Goal: Information Seeking & Learning: Learn about a topic

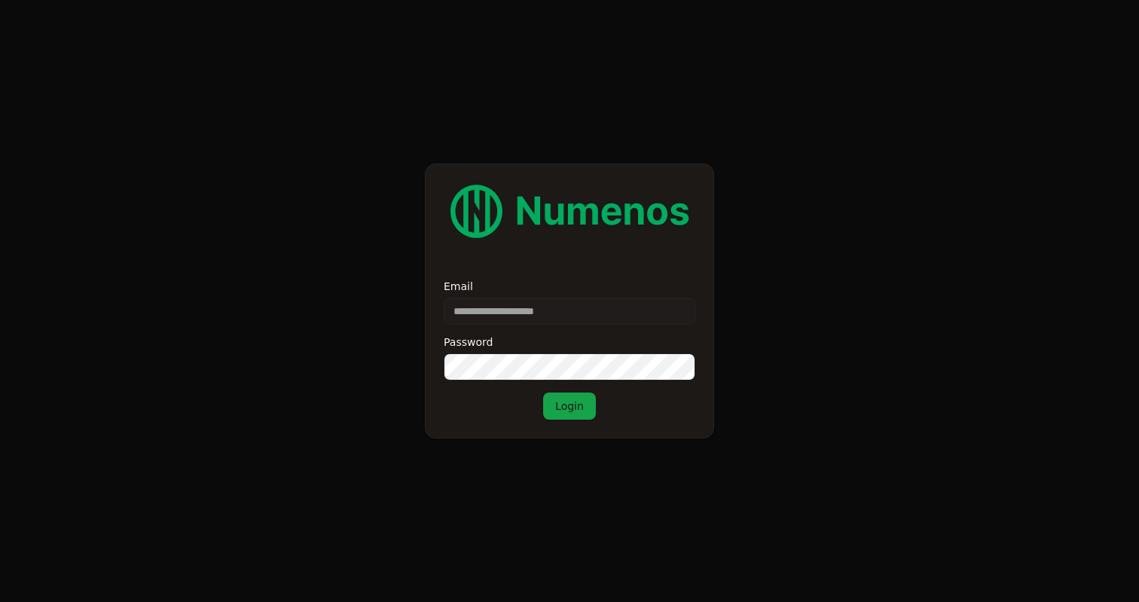
click at [511, 314] on input "Email" at bounding box center [570, 311] width 252 height 27
type input "**********"
click at [554, 399] on button "Login" at bounding box center [569, 405] width 53 height 27
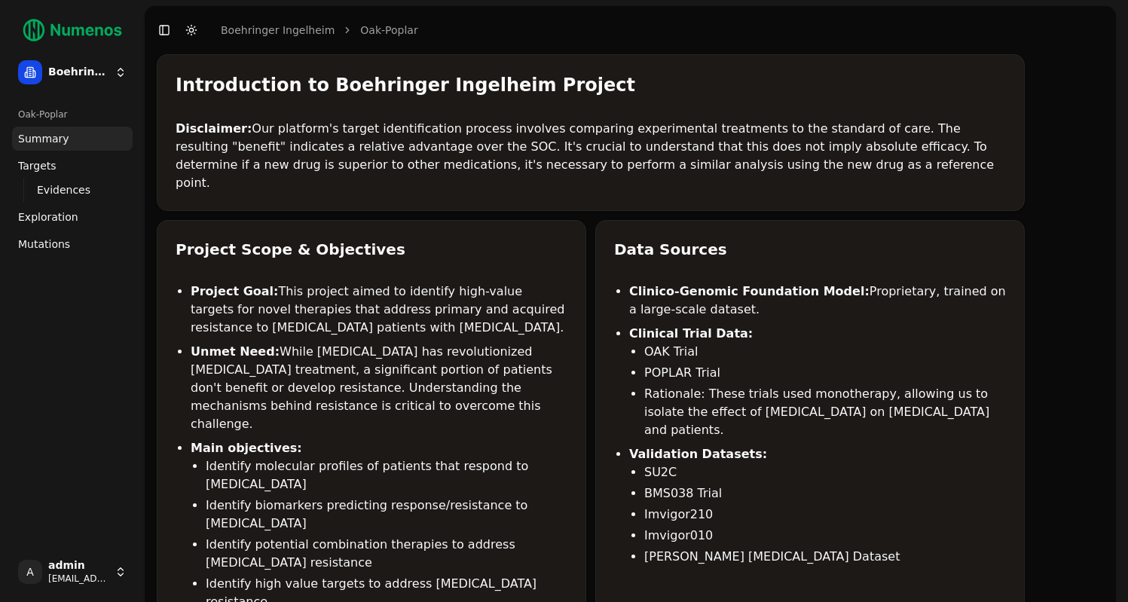
click at [70, 237] on link "Mutations" at bounding box center [72, 244] width 121 height 24
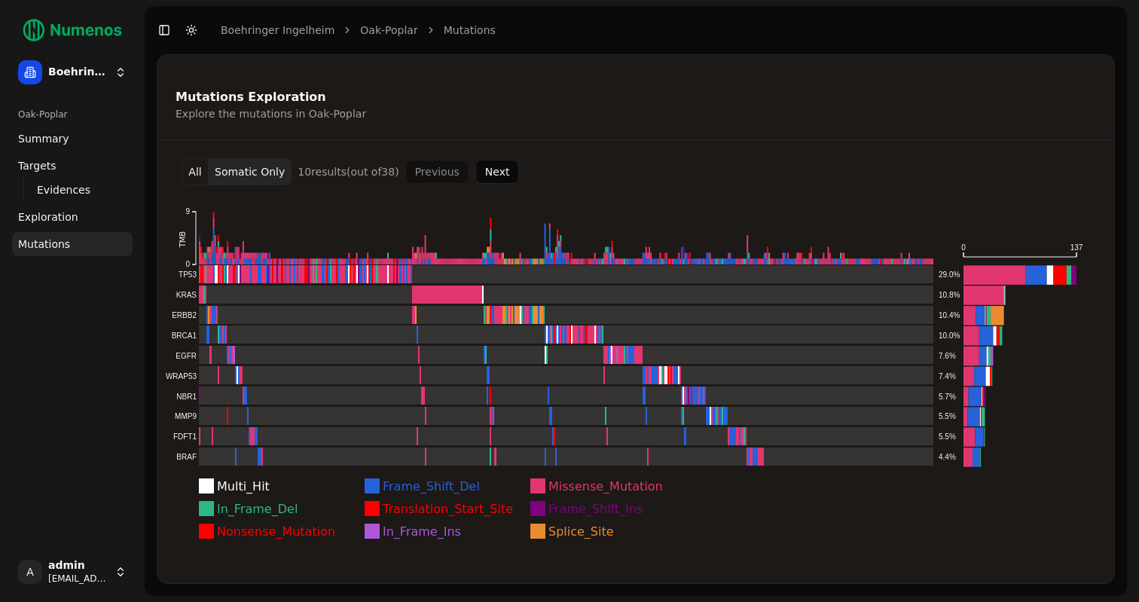
click at [502, 169] on button "Next" at bounding box center [497, 172] width 44 height 24
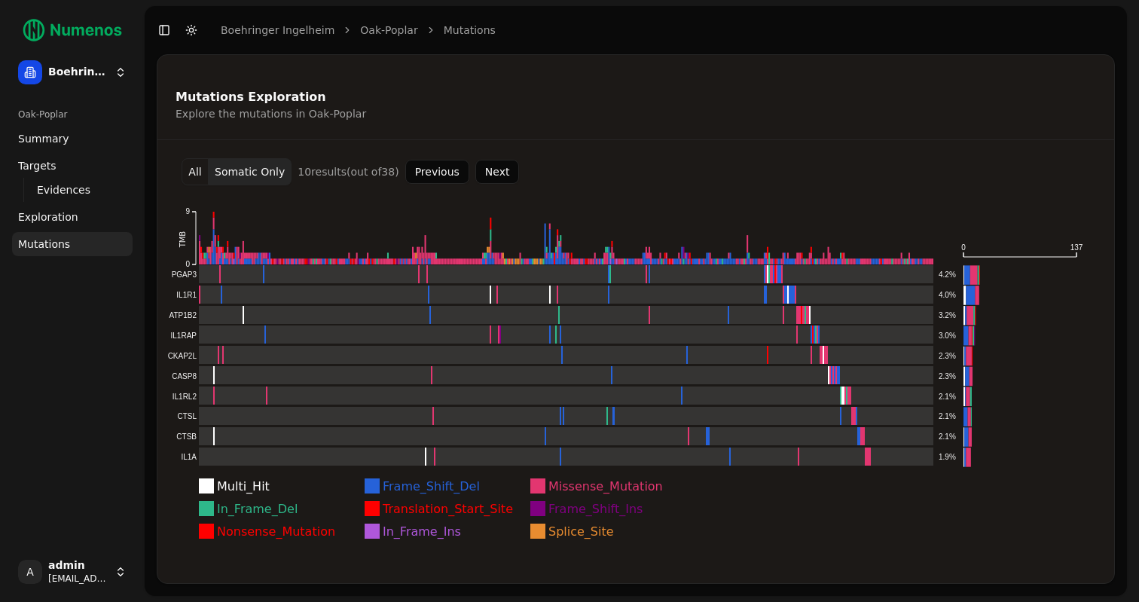
click at [502, 169] on button "Next" at bounding box center [497, 172] width 44 height 24
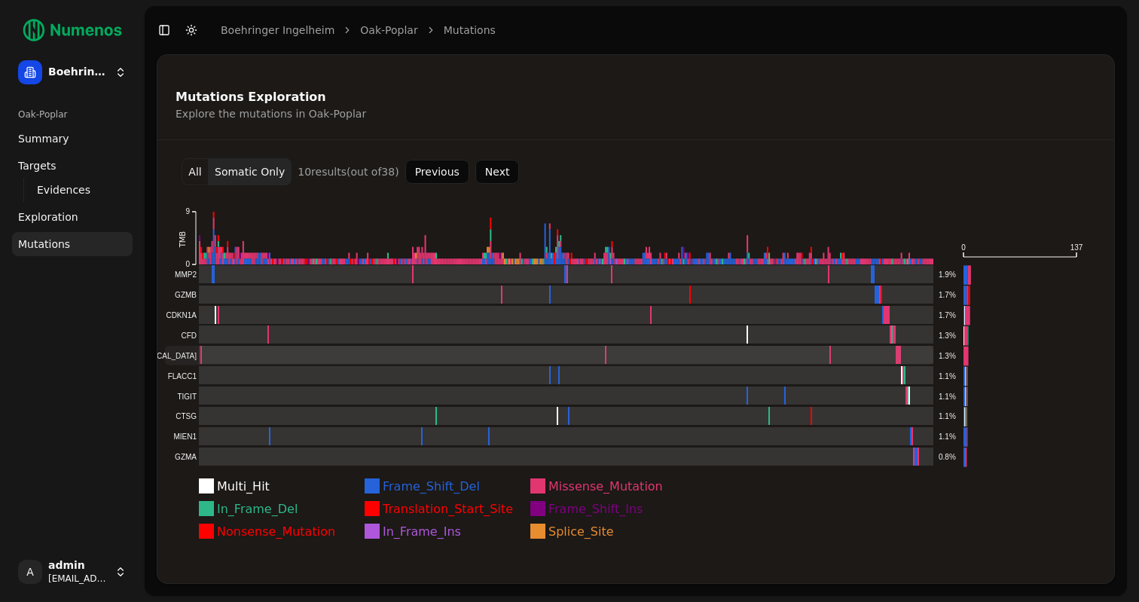
click at [513, 348] on rect at bounding box center [549, 356] width 768 height 20
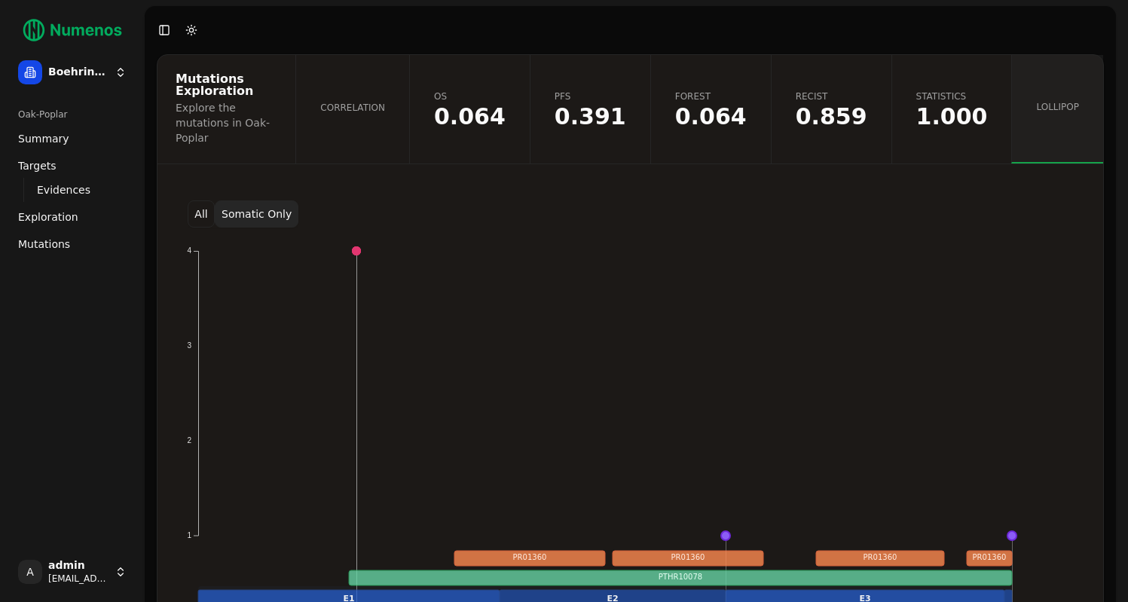
click at [67, 207] on link "Exploration" at bounding box center [72, 217] width 121 height 24
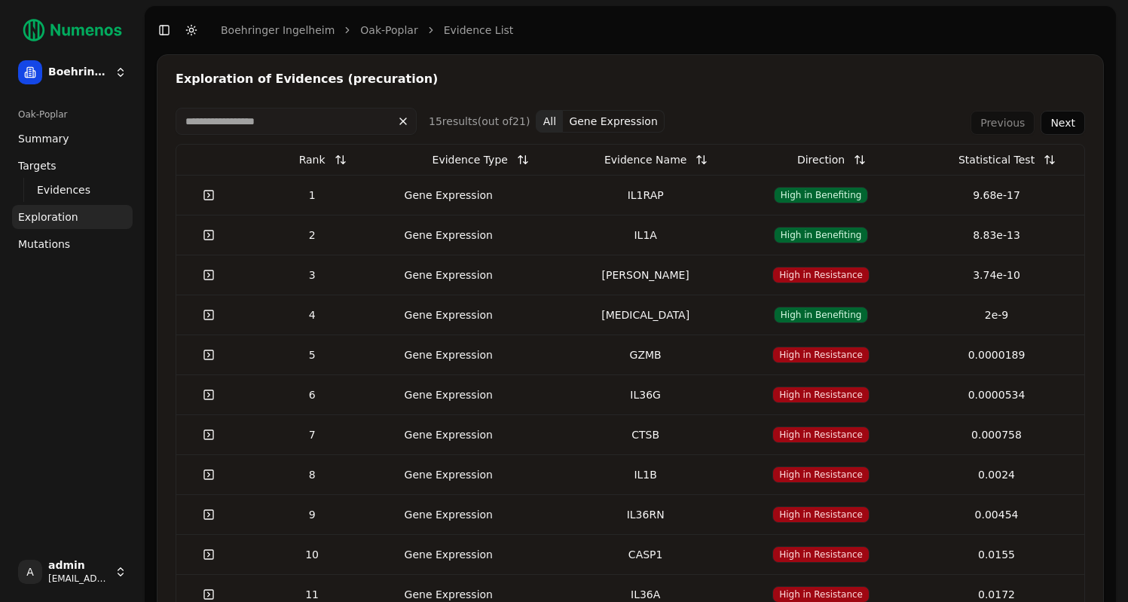
click at [1031, 158] on div "Statistical Test" at bounding box center [996, 159] width 76 height 27
click at [1056, 159] on button at bounding box center [1049, 159] width 30 height 27
click at [203, 191] on link at bounding box center [209, 195] width 30 height 27
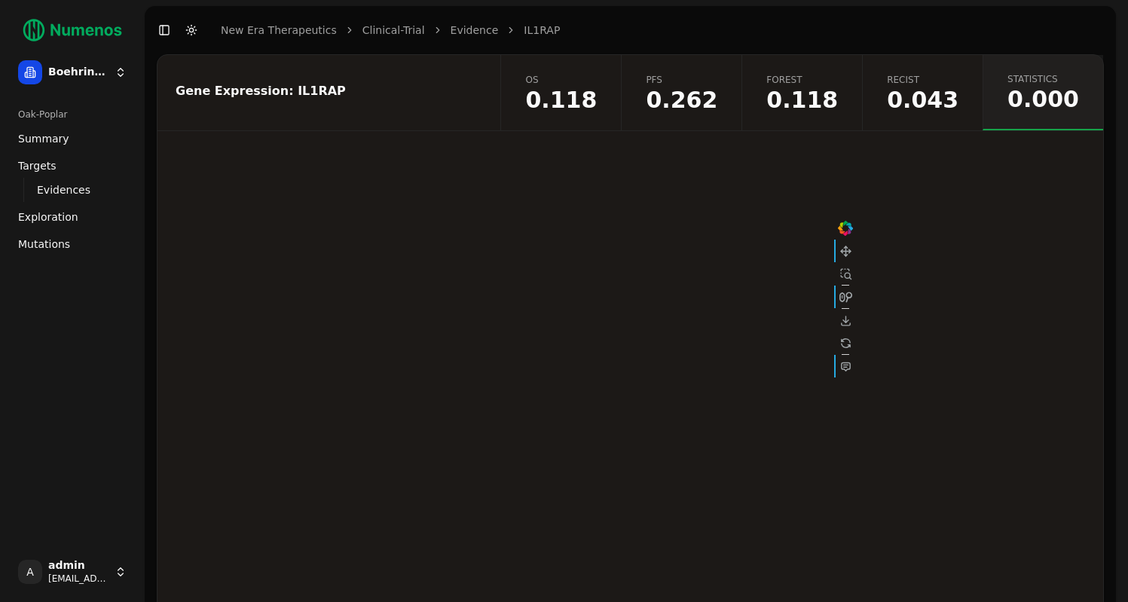
click at [947, 95] on span "0.043" at bounding box center [923, 100] width 72 height 23
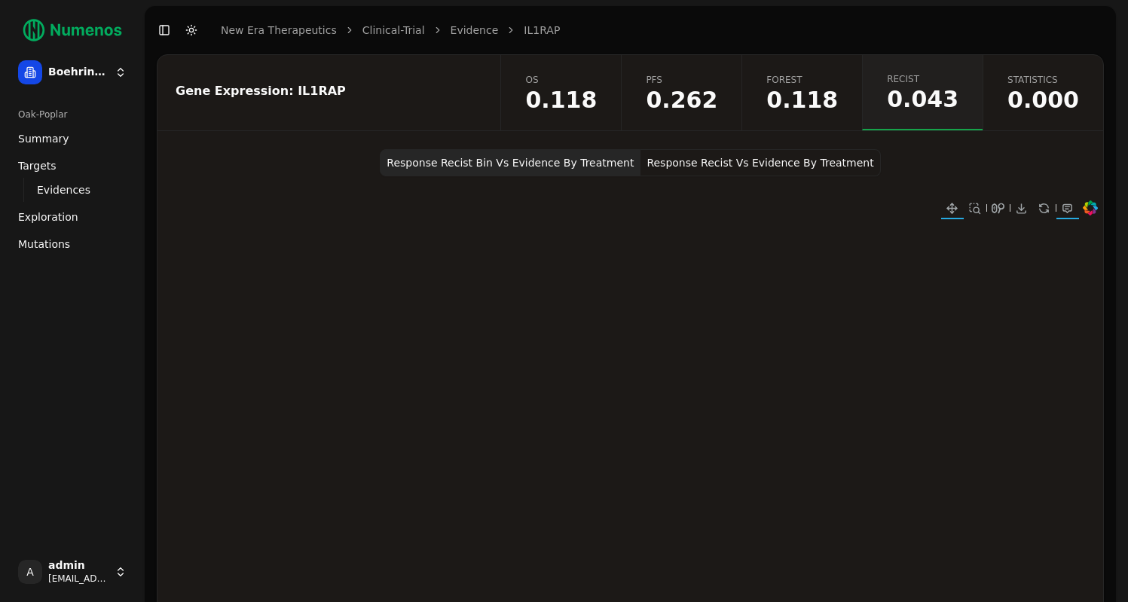
click at [784, 166] on button "Response Recist Vs Evidence By Treatment" at bounding box center [760, 162] width 240 height 27
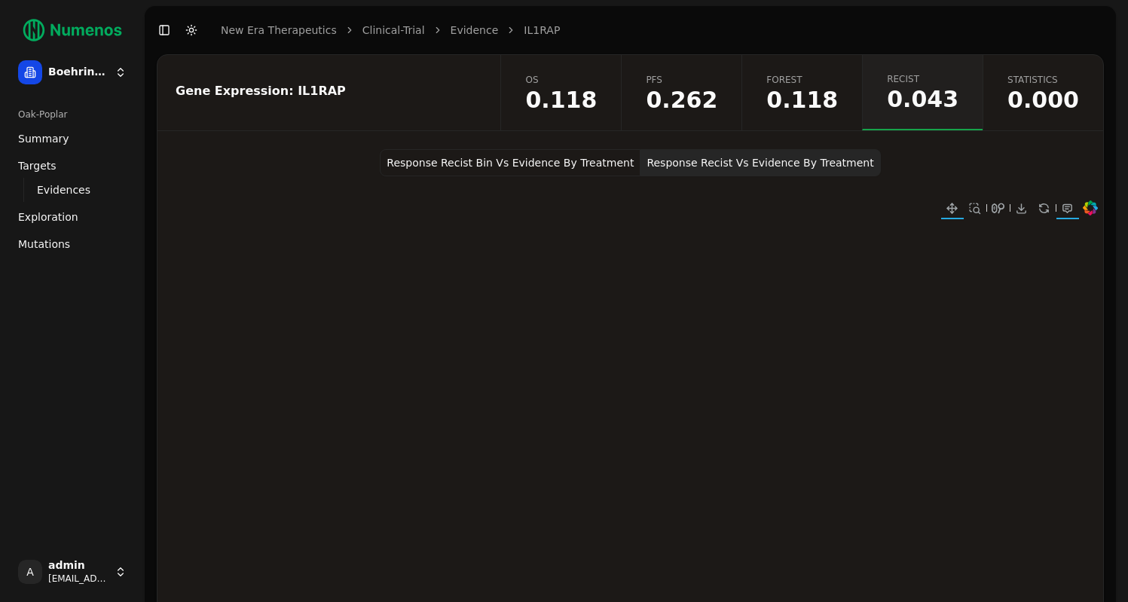
click at [73, 249] on link "Mutations" at bounding box center [72, 244] width 121 height 24
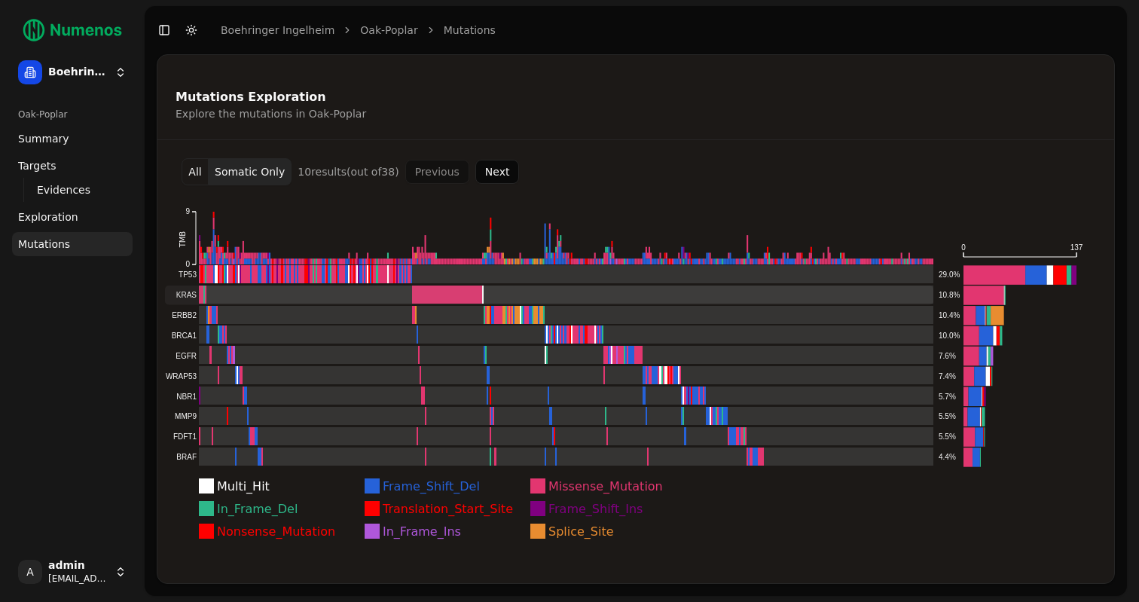
click at [261, 293] on rect at bounding box center [549, 295] width 768 height 20
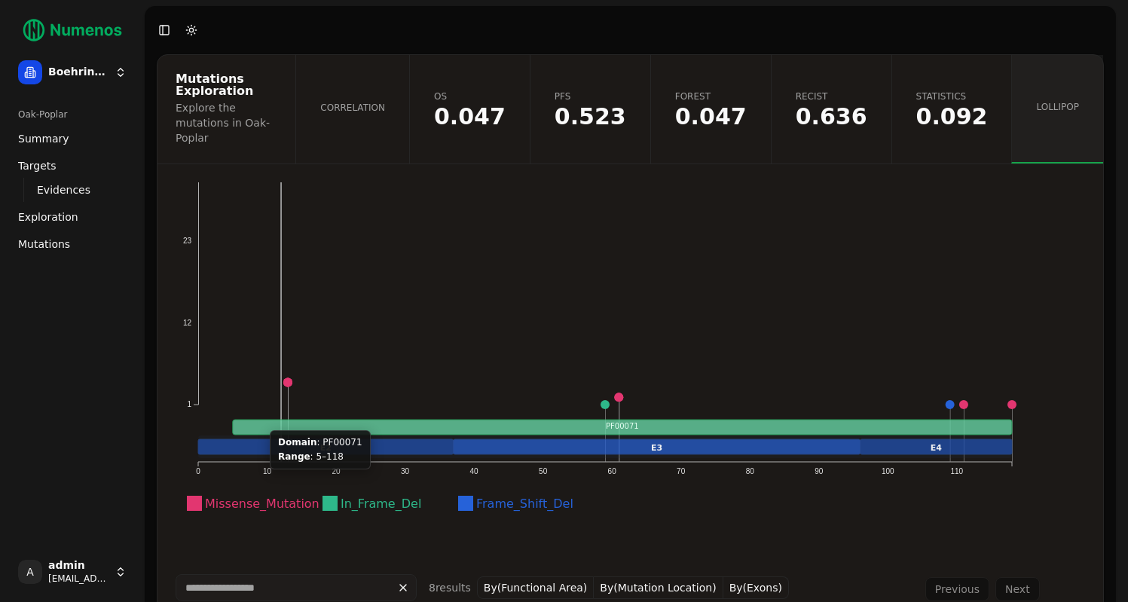
scroll to position [136, 0]
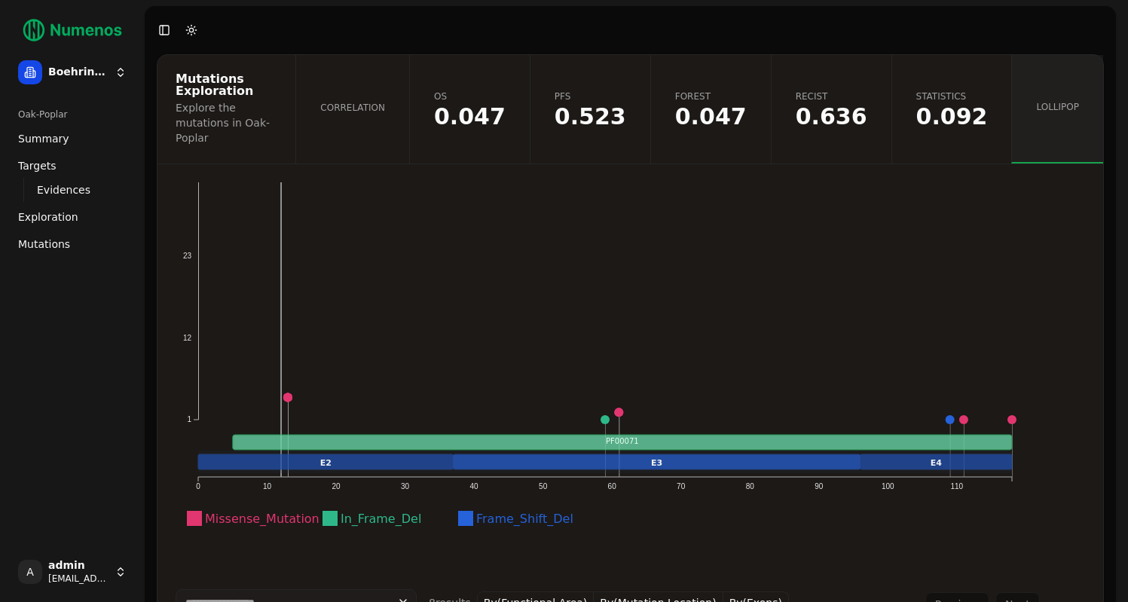
click at [43, 222] on span "Exploration" at bounding box center [48, 216] width 60 height 15
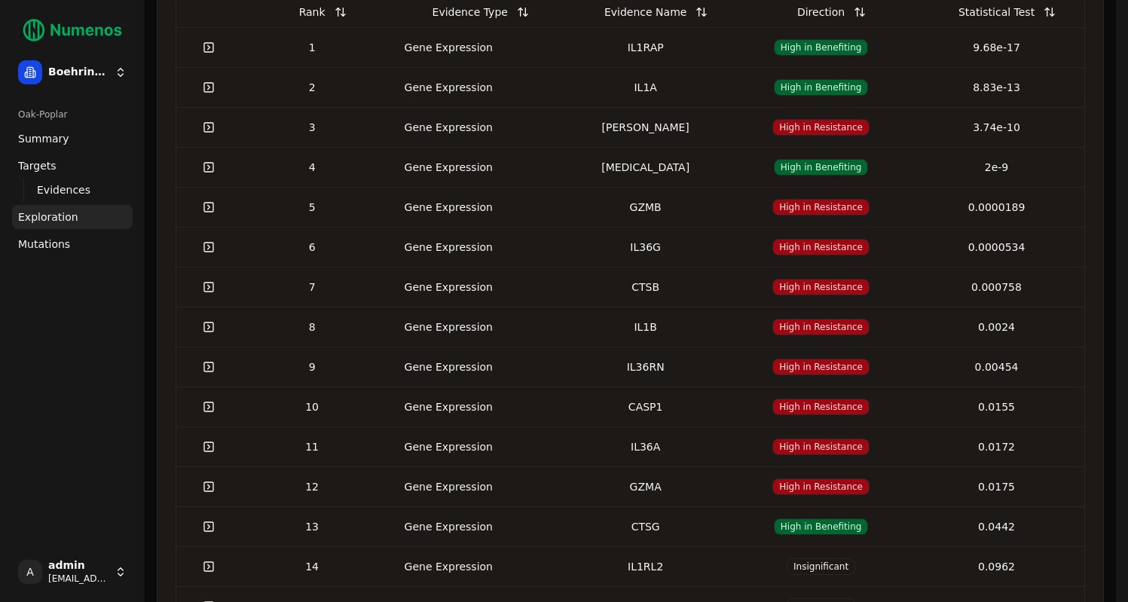
scroll to position [156, 0]
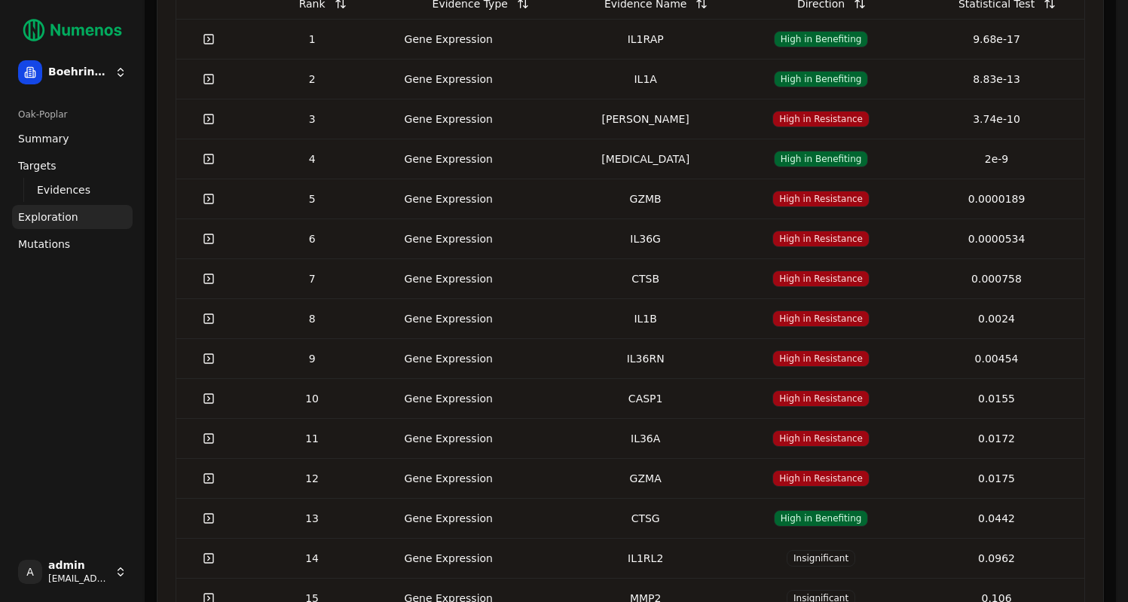
click at [214, 358] on link at bounding box center [209, 358] width 30 height 27
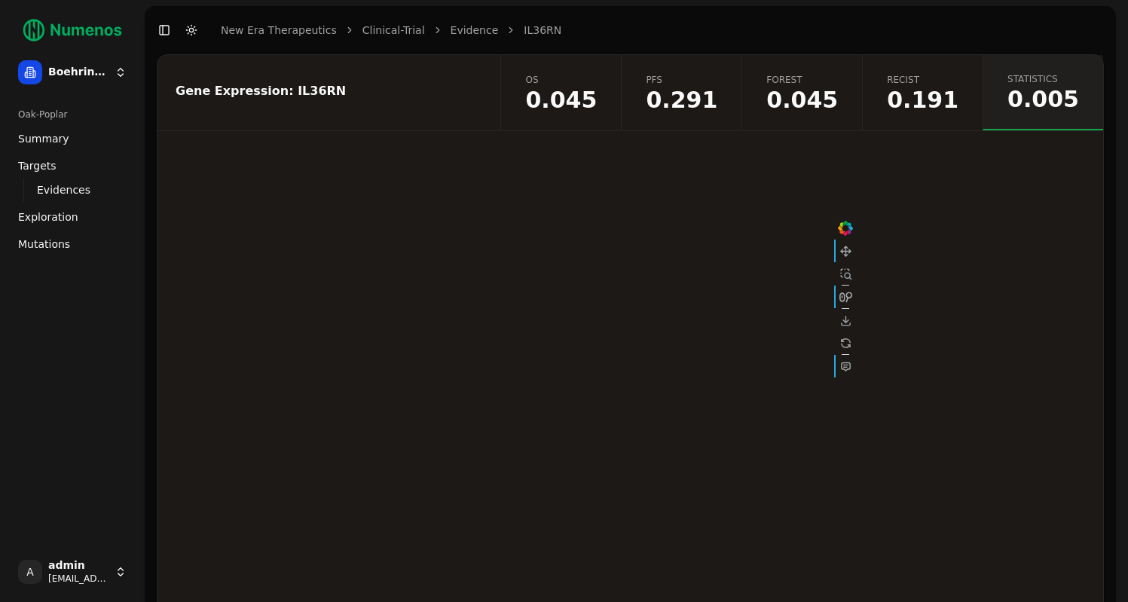
click at [921, 96] on span "0.191" at bounding box center [923, 100] width 72 height 23
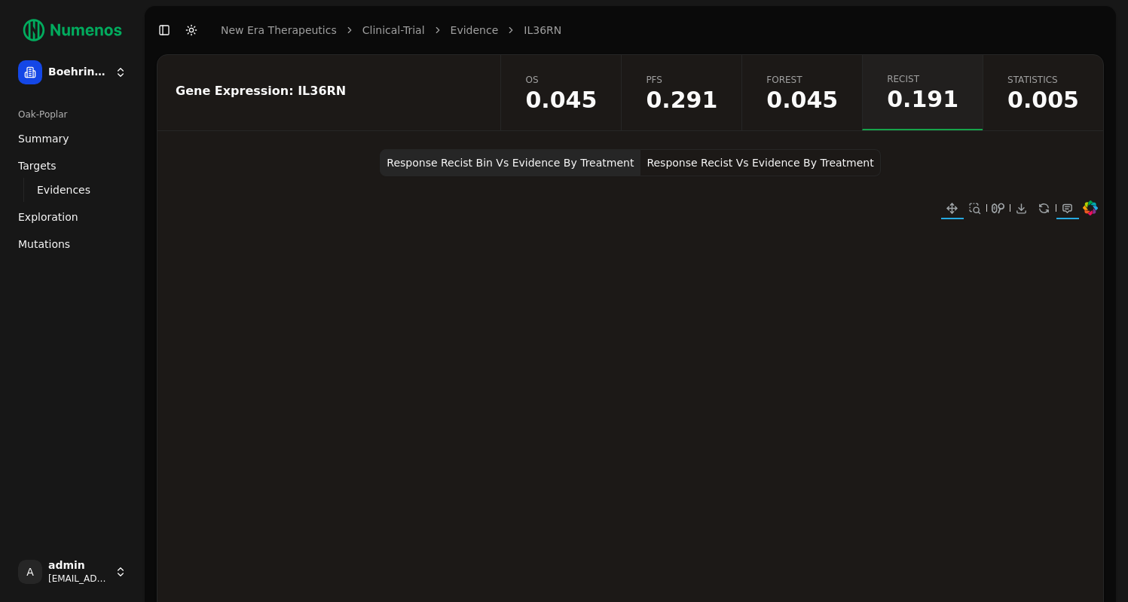
click at [721, 164] on button "Response Recist Vs Evidence By Treatment" at bounding box center [760, 162] width 240 height 27
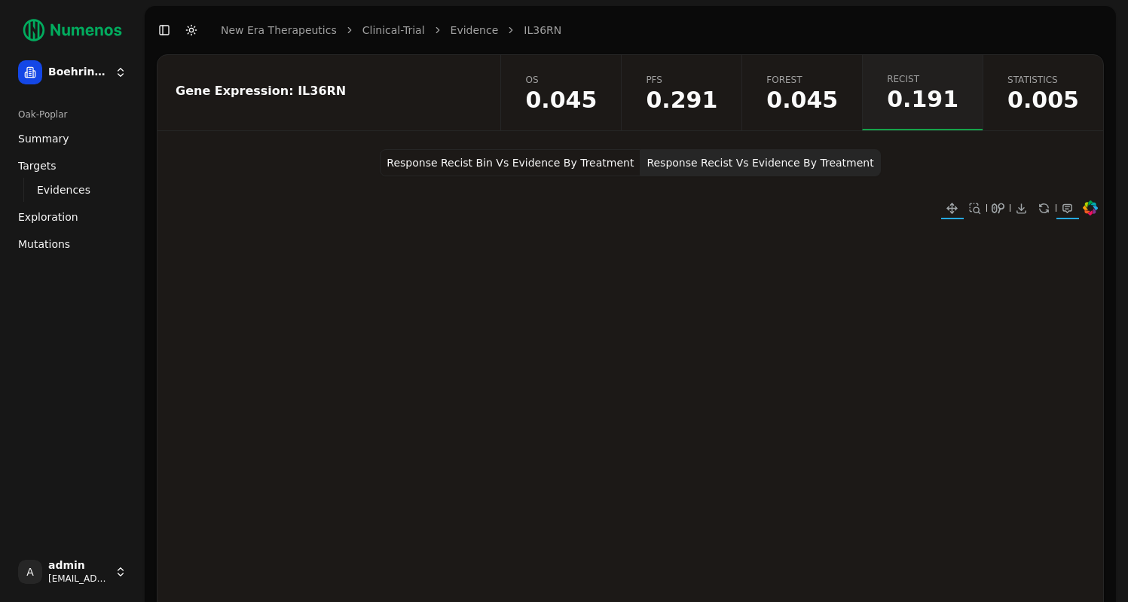
click at [823, 105] on span "0.045" at bounding box center [802, 100] width 72 height 23
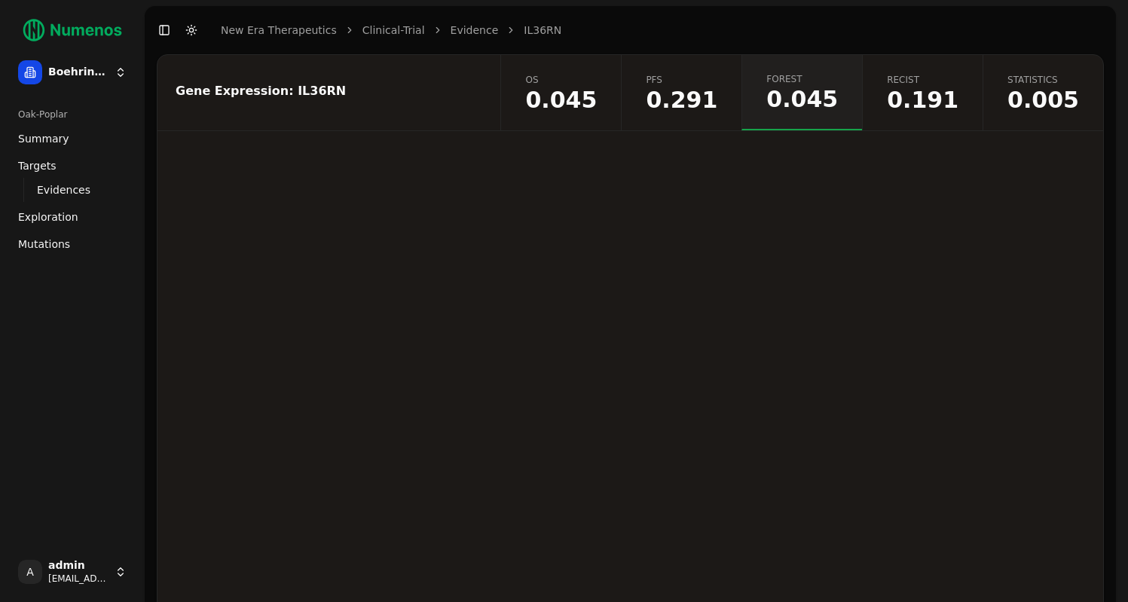
click at [47, 248] on span "Mutations" at bounding box center [44, 244] width 52 height 15
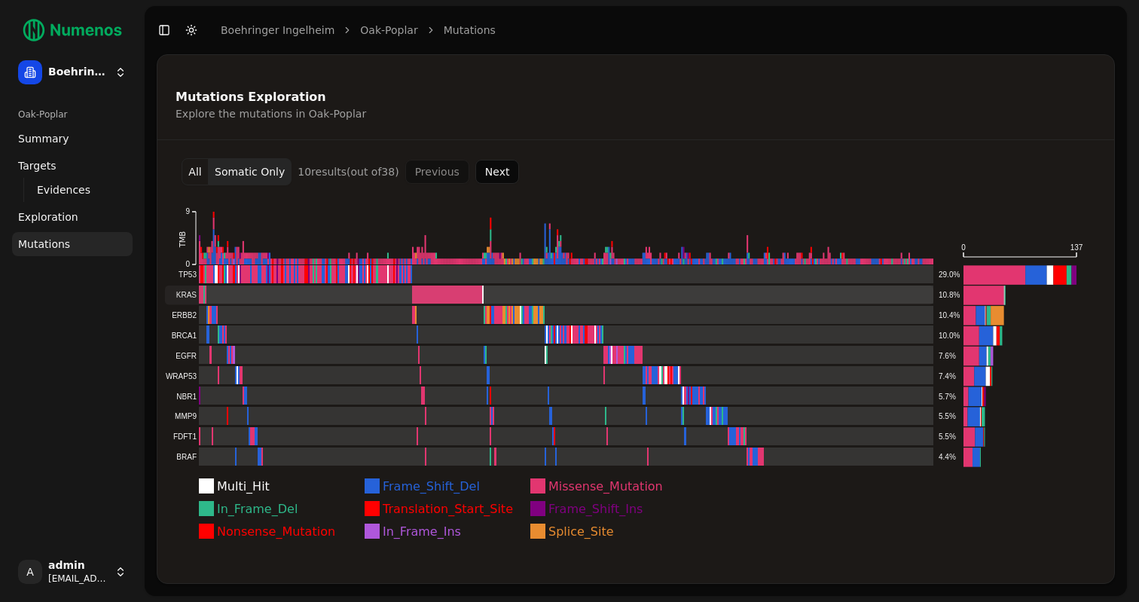
click at [196, 298] on rect at bounding box center [549, 295] width 768 height 20
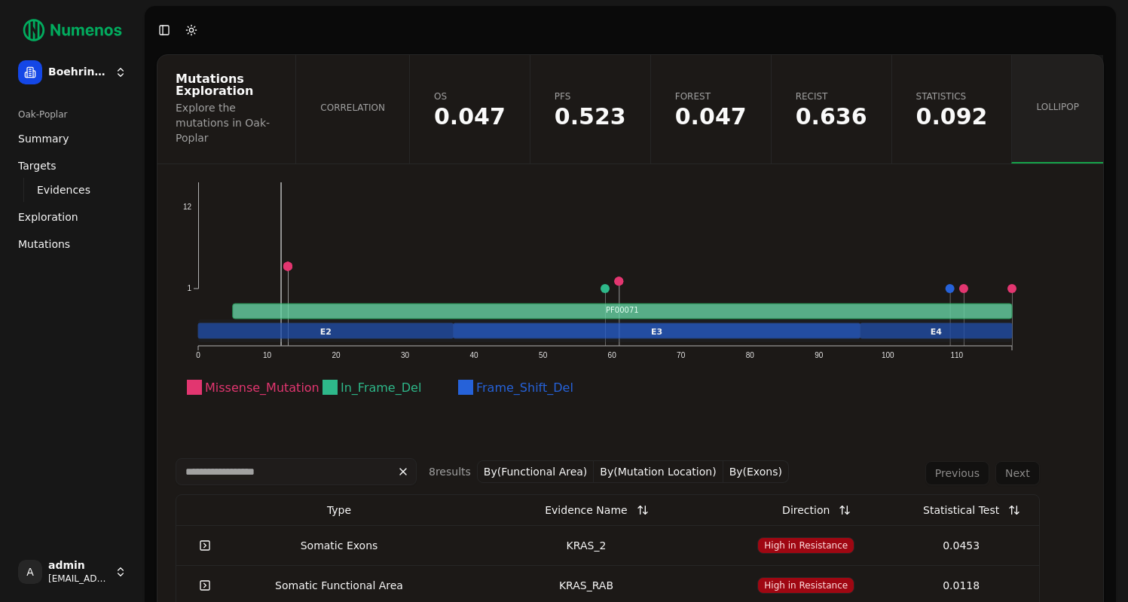
scroll to position [277, 0]
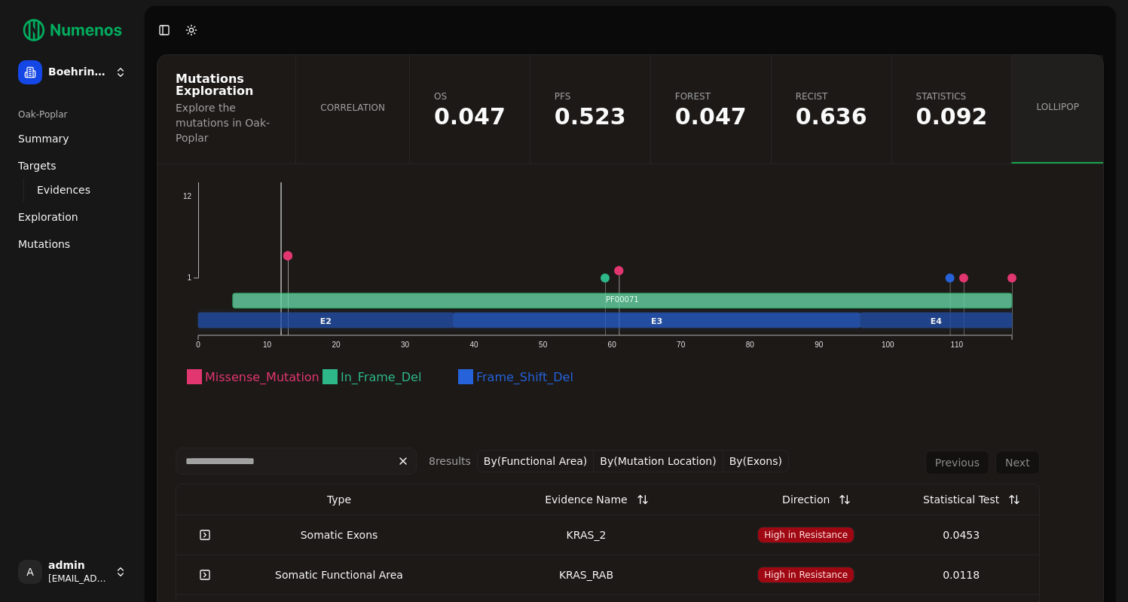
click at [960, 486] on th "Statistical Test" at bounding box center [961, 499] width 155 height 30
click at [979, 486] on div "Statistical Test" at bounding box center [961, 499] width 76 height 27
click at [1000, 486] on button at bounding box center [1014, 499] width 30 height 27
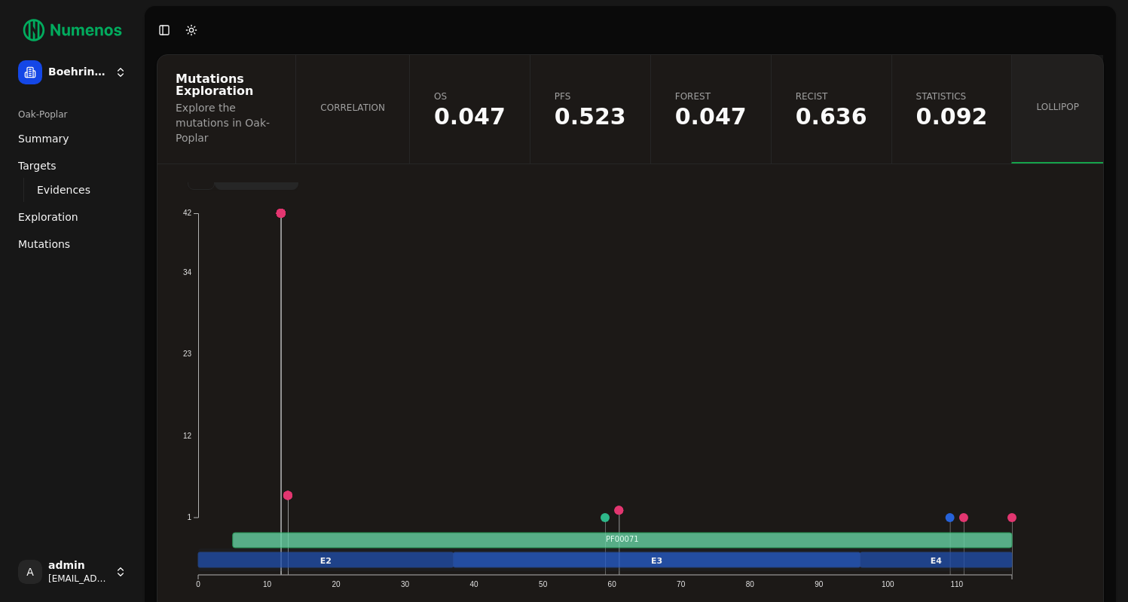
scroll to position [0, 0]
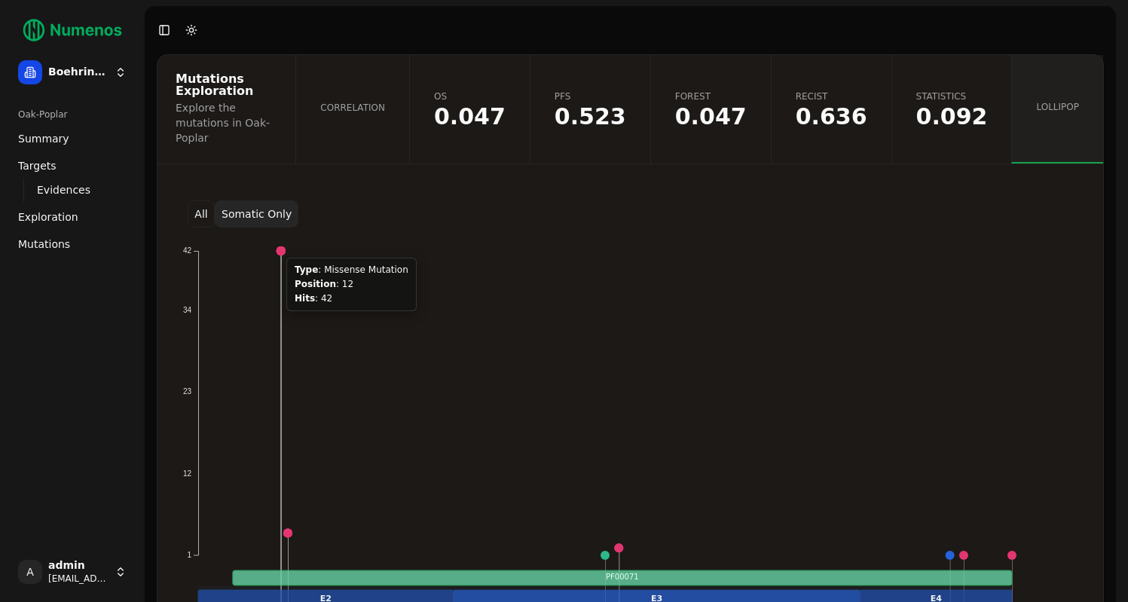
click at [277, 246] on circle at bounding box center [280, 250] width 9 height 9
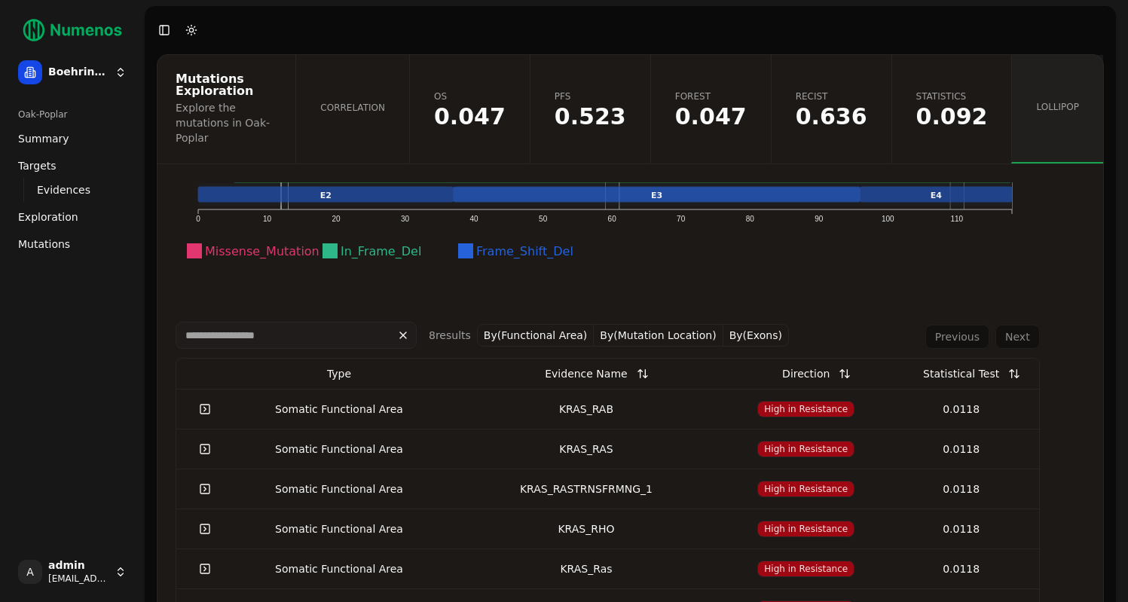
scroll to position [460, 0]
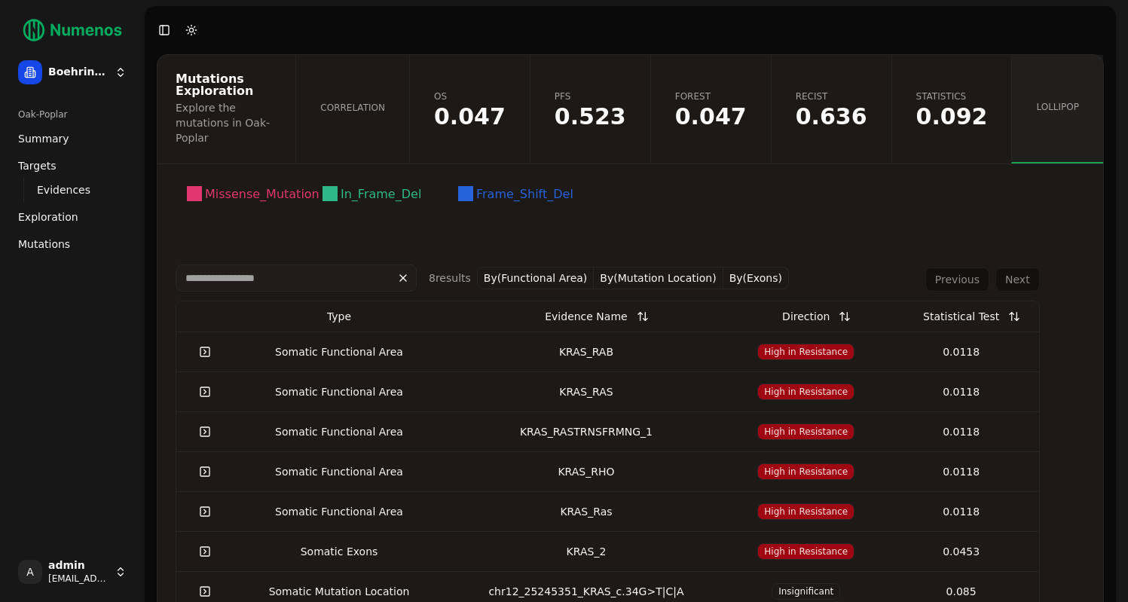
click at [204, 338] on link at bounding box center [205, 351] width 30 height 27
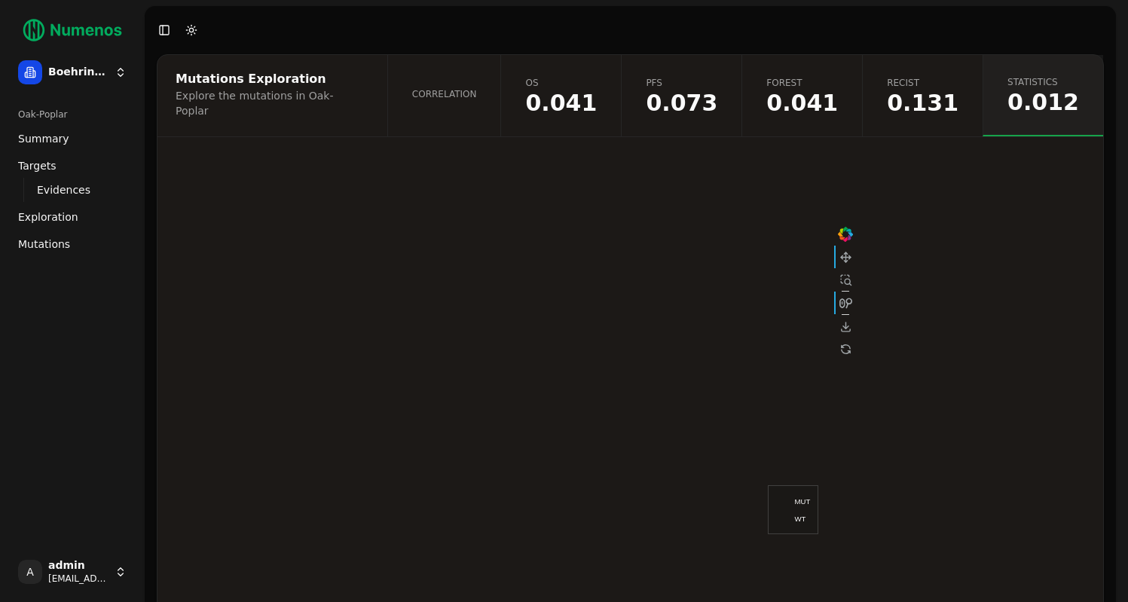
click at [477, 96] on span "Correlation" at bounding box center [444, 94] width 65 height 12
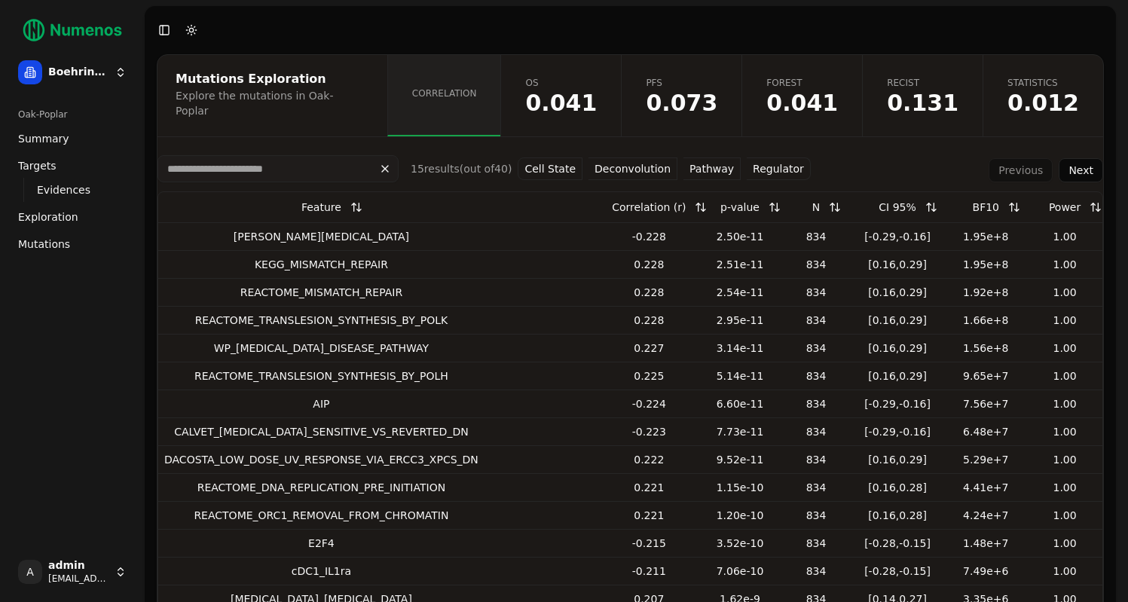
click at [705, 166] on button "Pathway" at bounding box center [711, 168] width 57 height 23
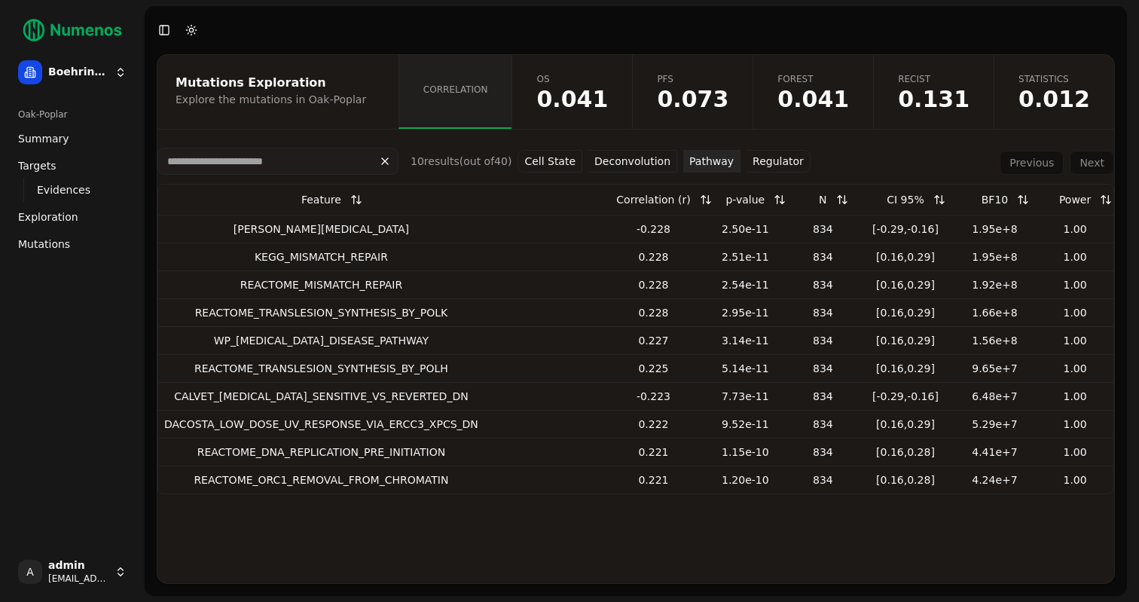
click at [76, 243] on link "Mutations" at bounding box center [72, 244] width 121 height 24
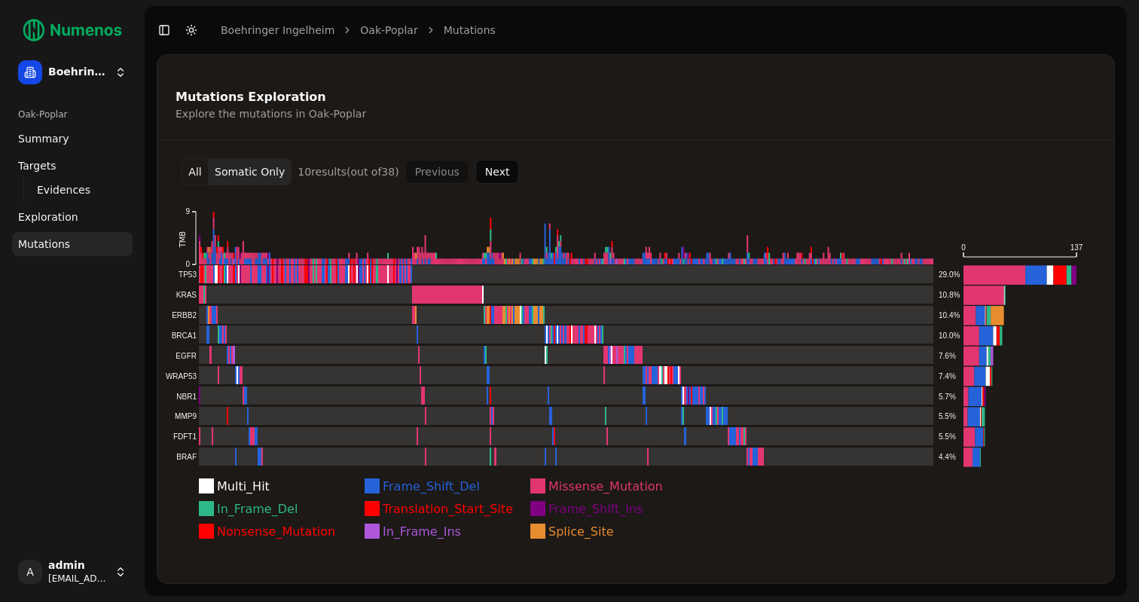
click at [500, 172] on button "Next" at bounding box center [497, 172] width 44 height 24
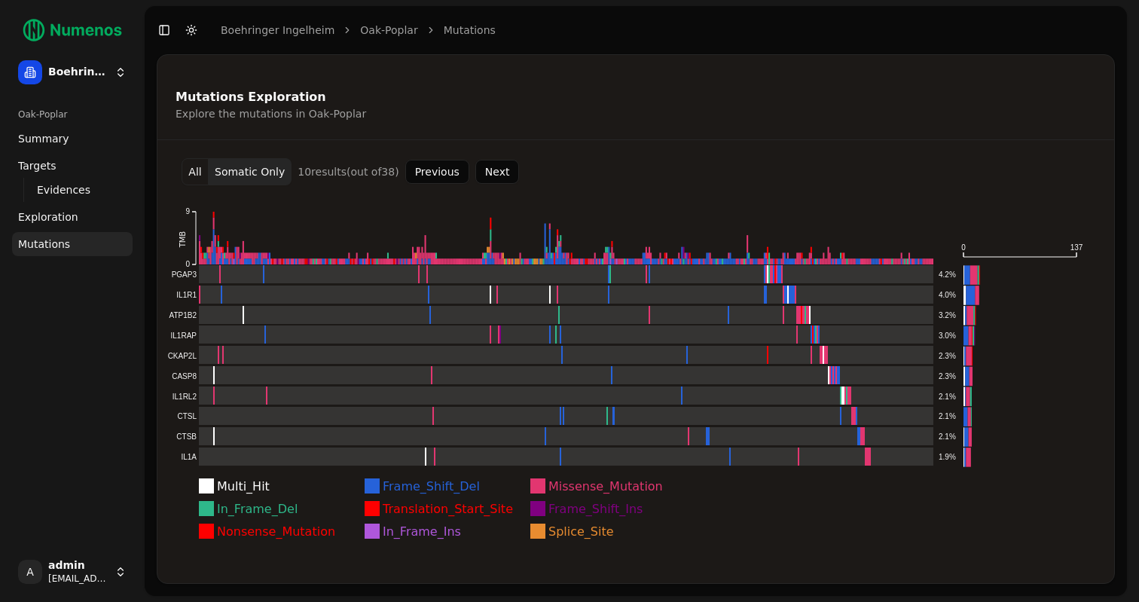
click at [500, 172] on button "Next" at bounding box center [497, 172] width 44 height 24
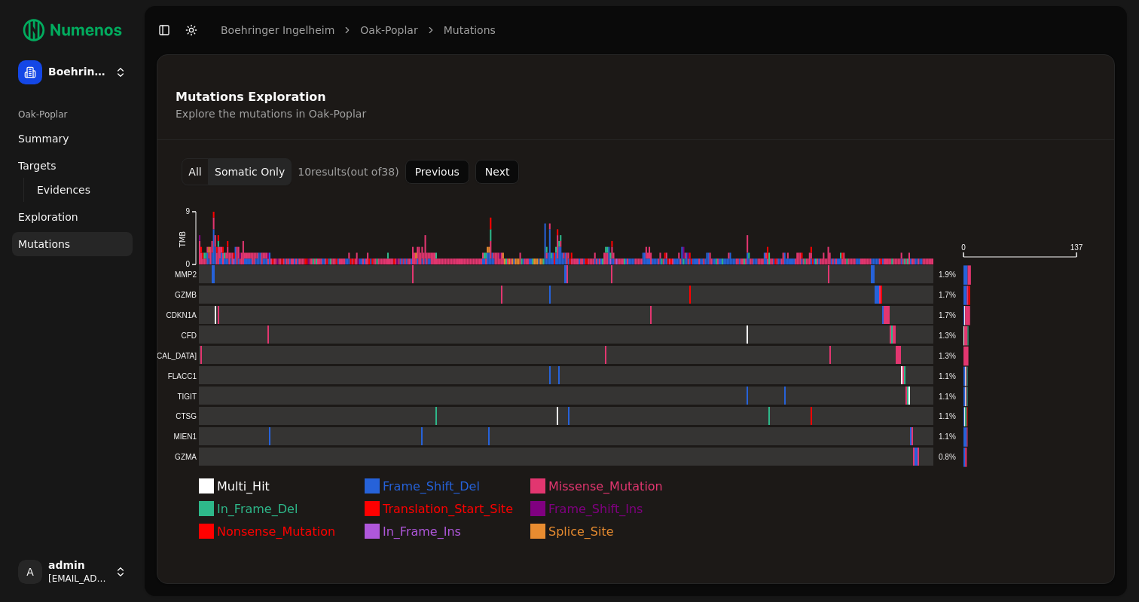
click at [500, 172] on button "Next" at bounding box center [497, 172] width 44 height 24
